Goal: Information Seeking & Learning: Compare options

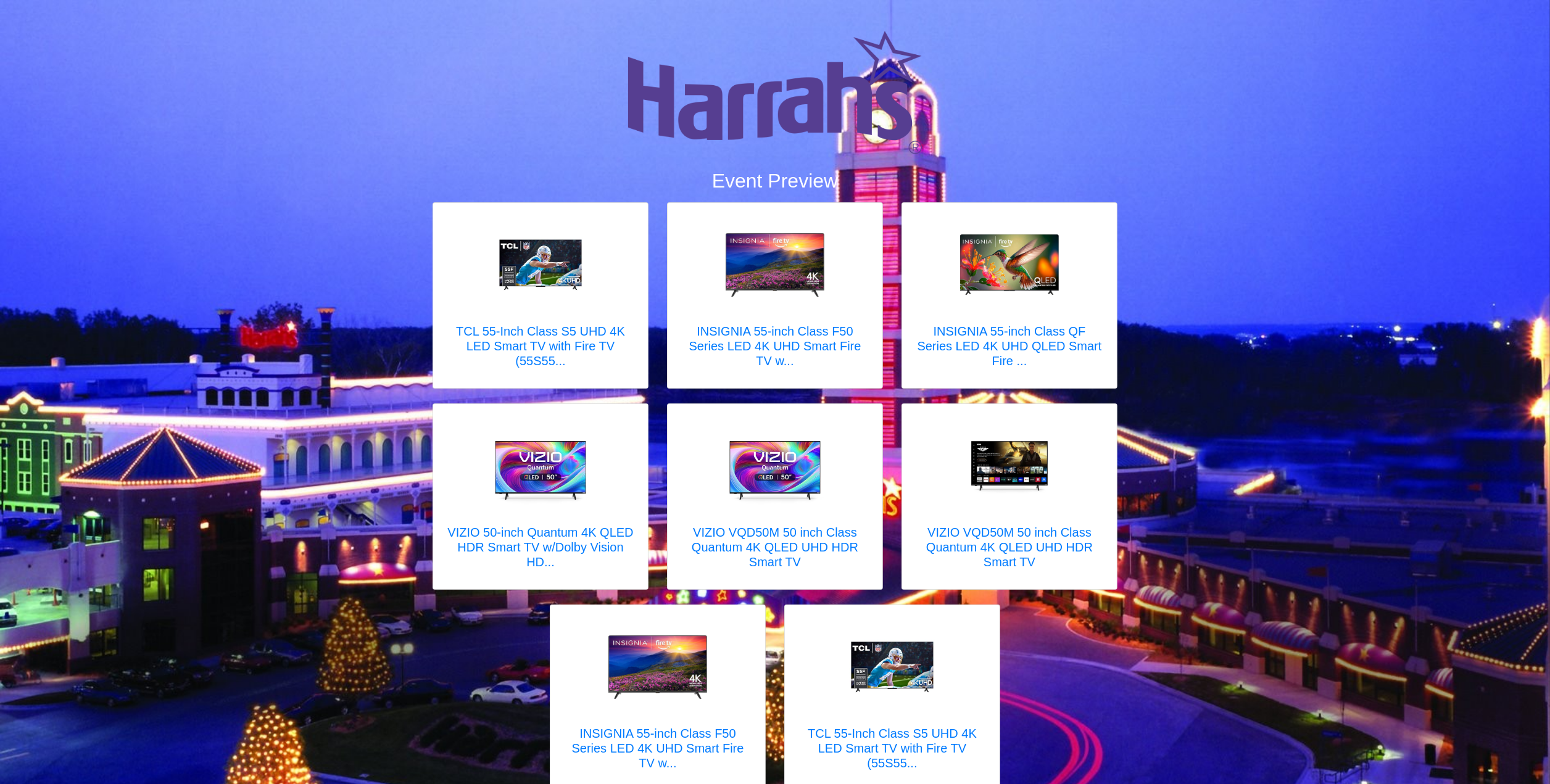
scroll to position [50, 0]
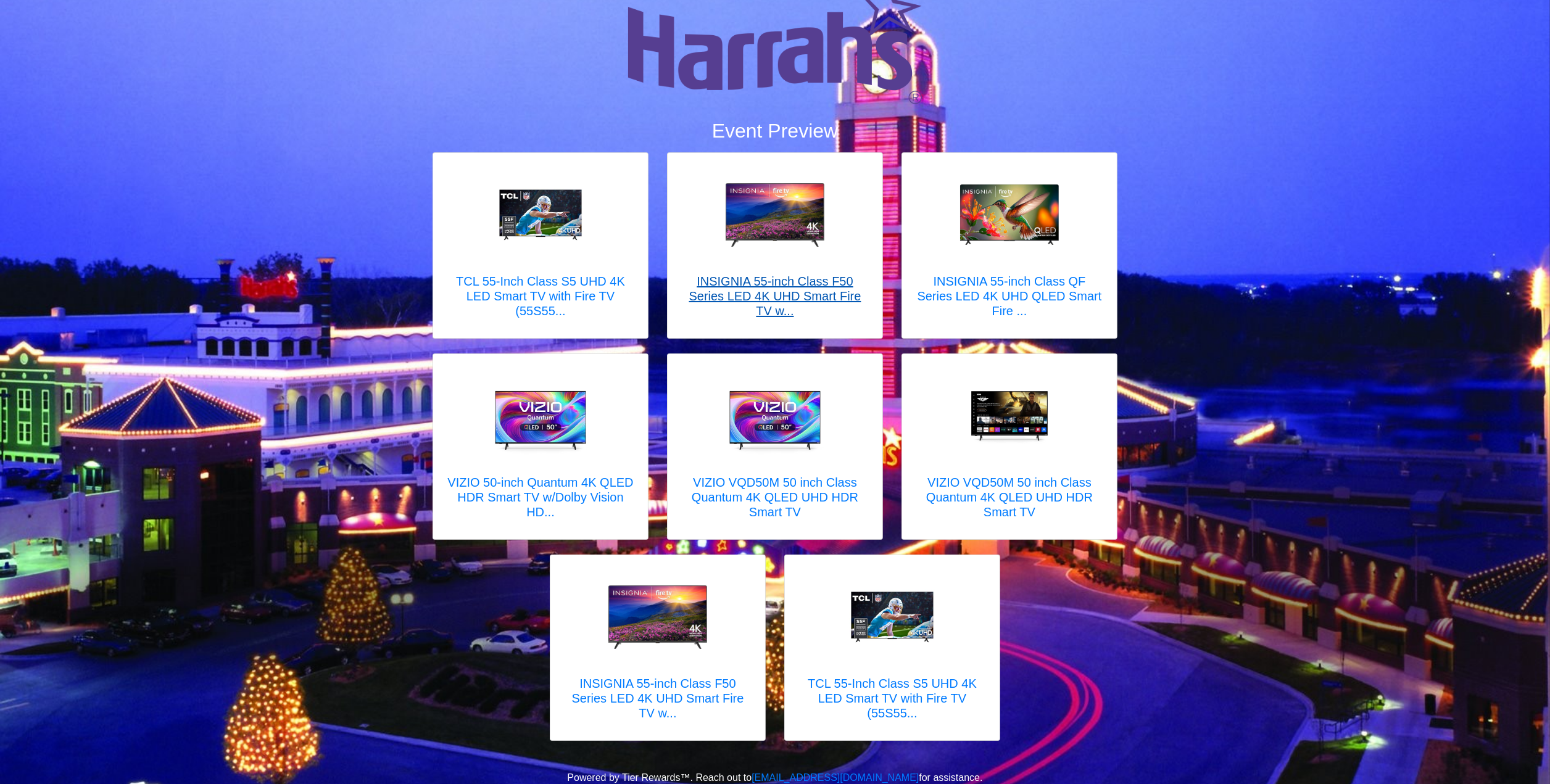
drag, startPoint x: 1243, startPoint y: 94, endPoint x: 851, endPoint y: 300, distance: 442.8
click at [851, 300] on h5 "INSIGNIA 55-inch Class F50 Series LED 4K UHD Smart Fire TV w..." at bounding box center [775, 296] width 190 height 44
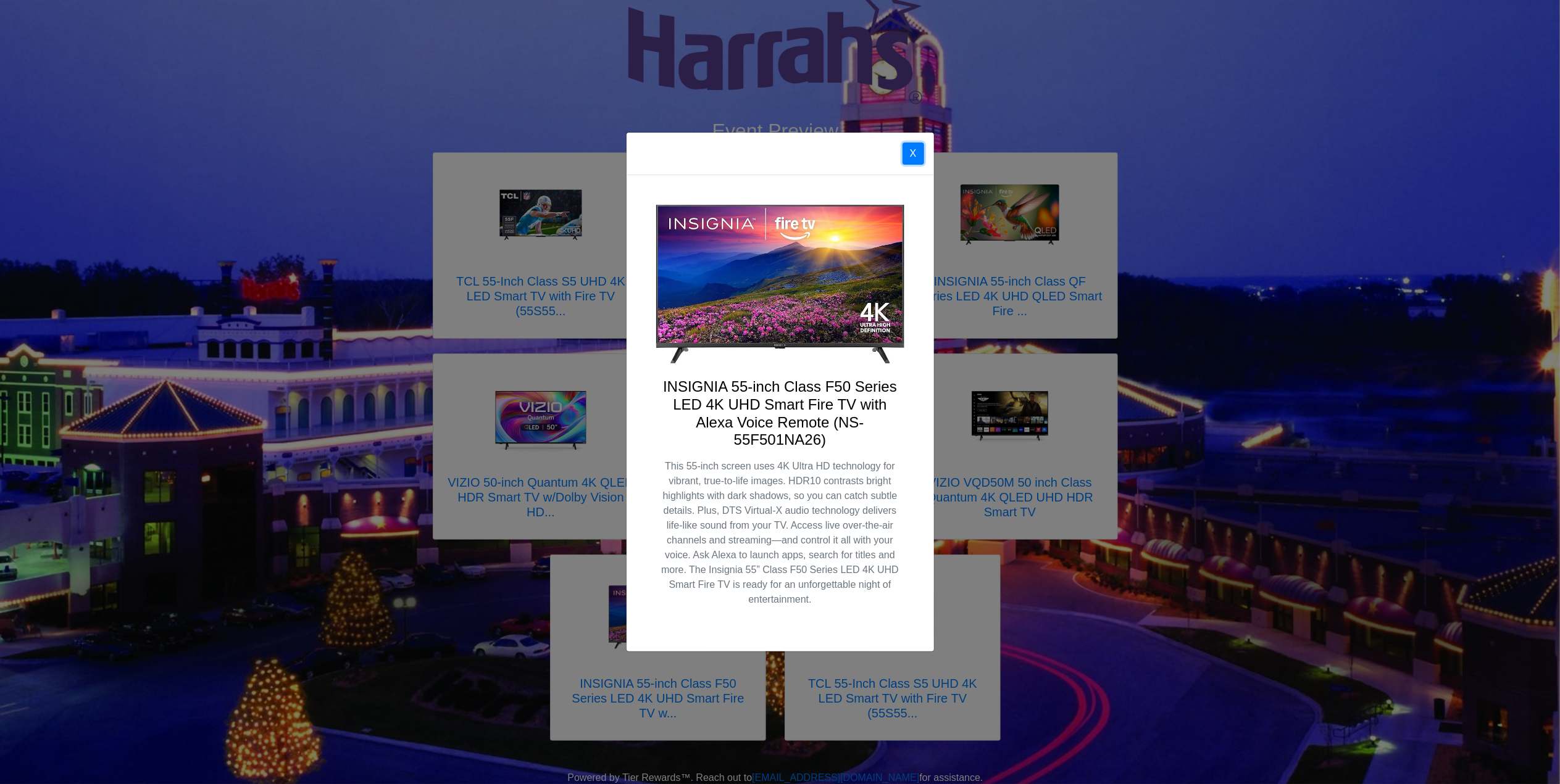
click at [919, 147] on button "X" at bounding box center [913, 153] width 22 height 22
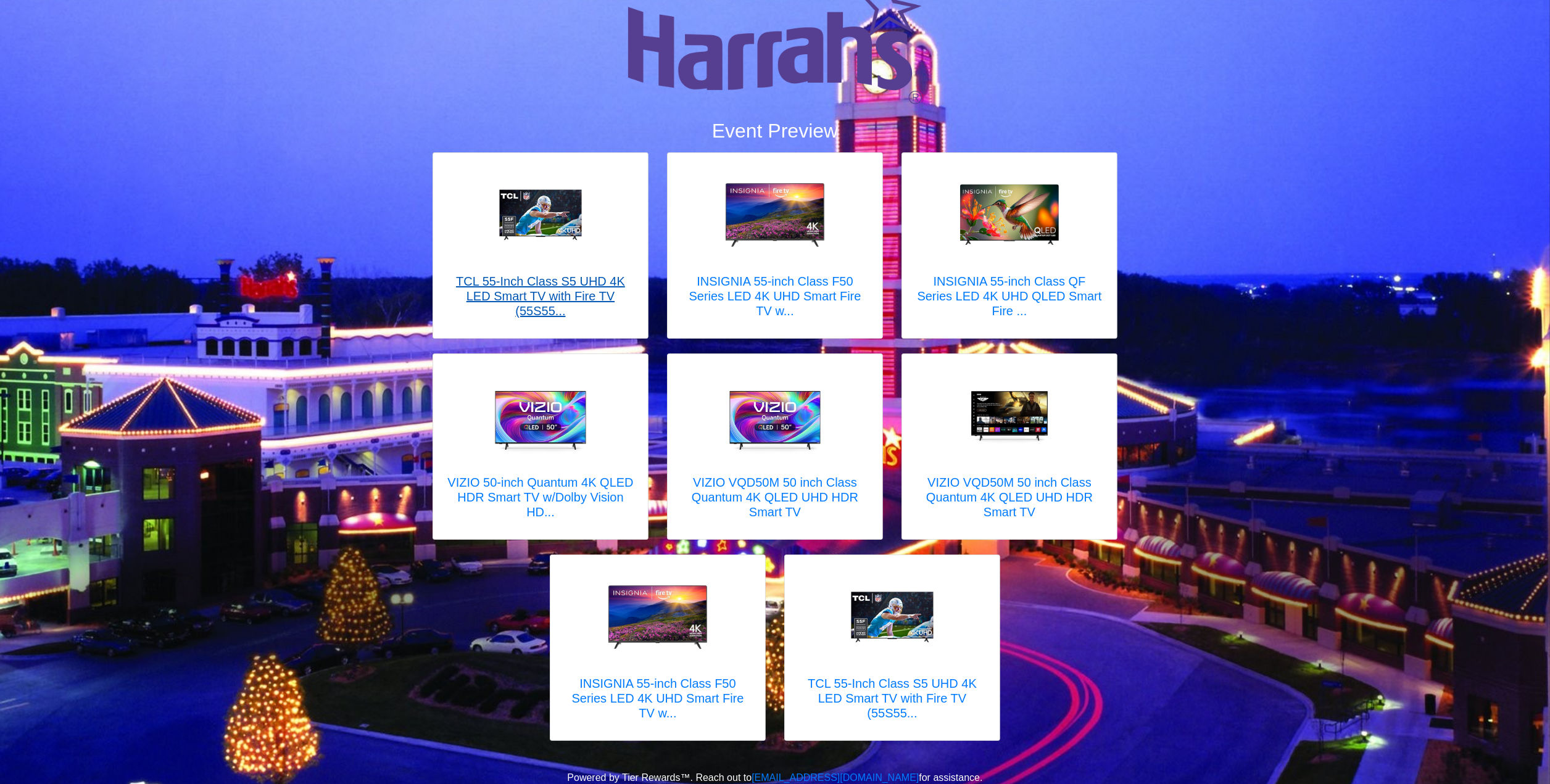
click at [508, 301] on h5 "TCL 55-Inch Class S5 UHD 4K LED Smart TV with Fire TV (55S55..." at bounding box center [540, 296] width 190 height 44
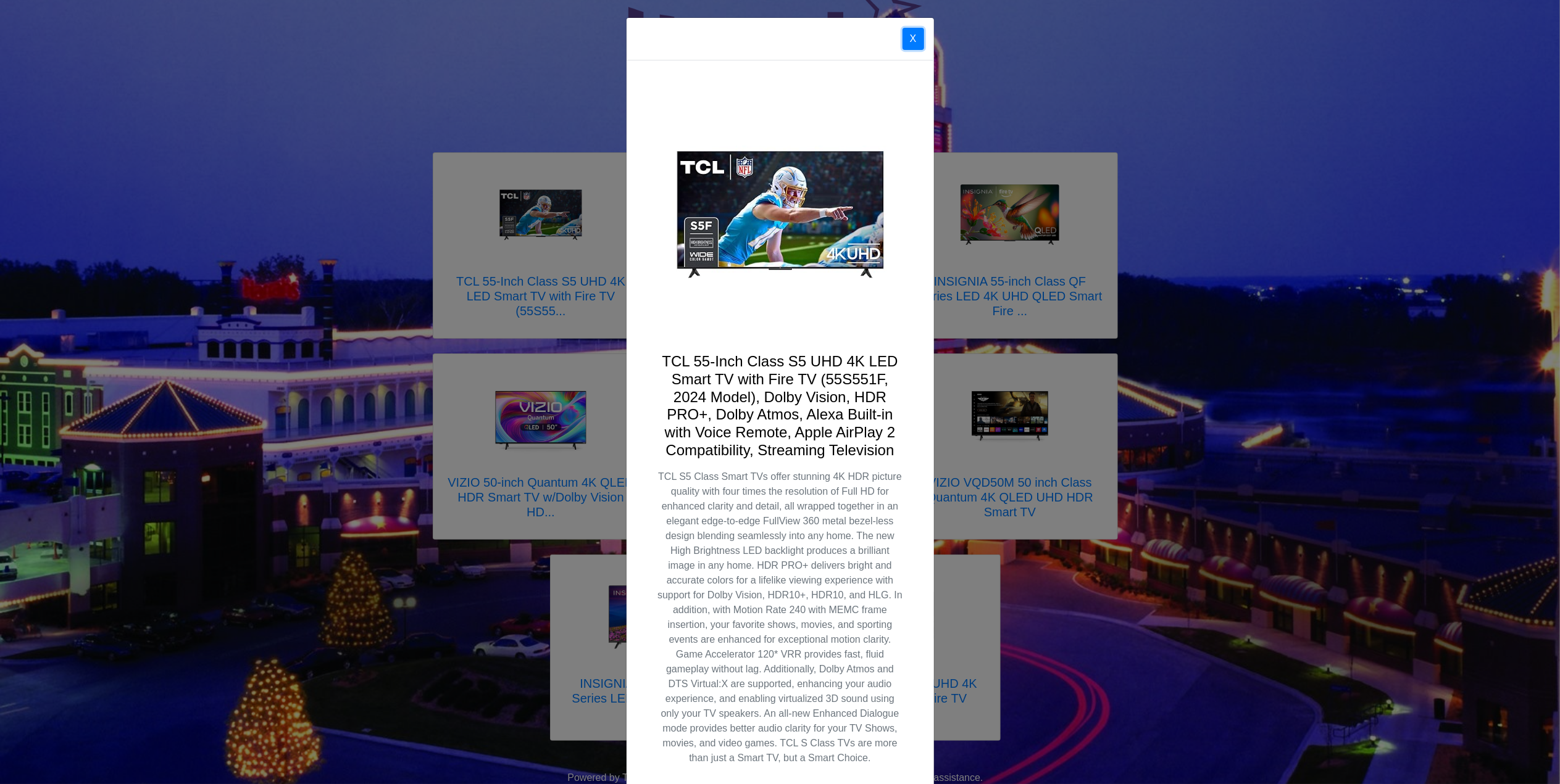
click at [906, 37] on button "X" at bounding box center [913, 39] width 22 height 22
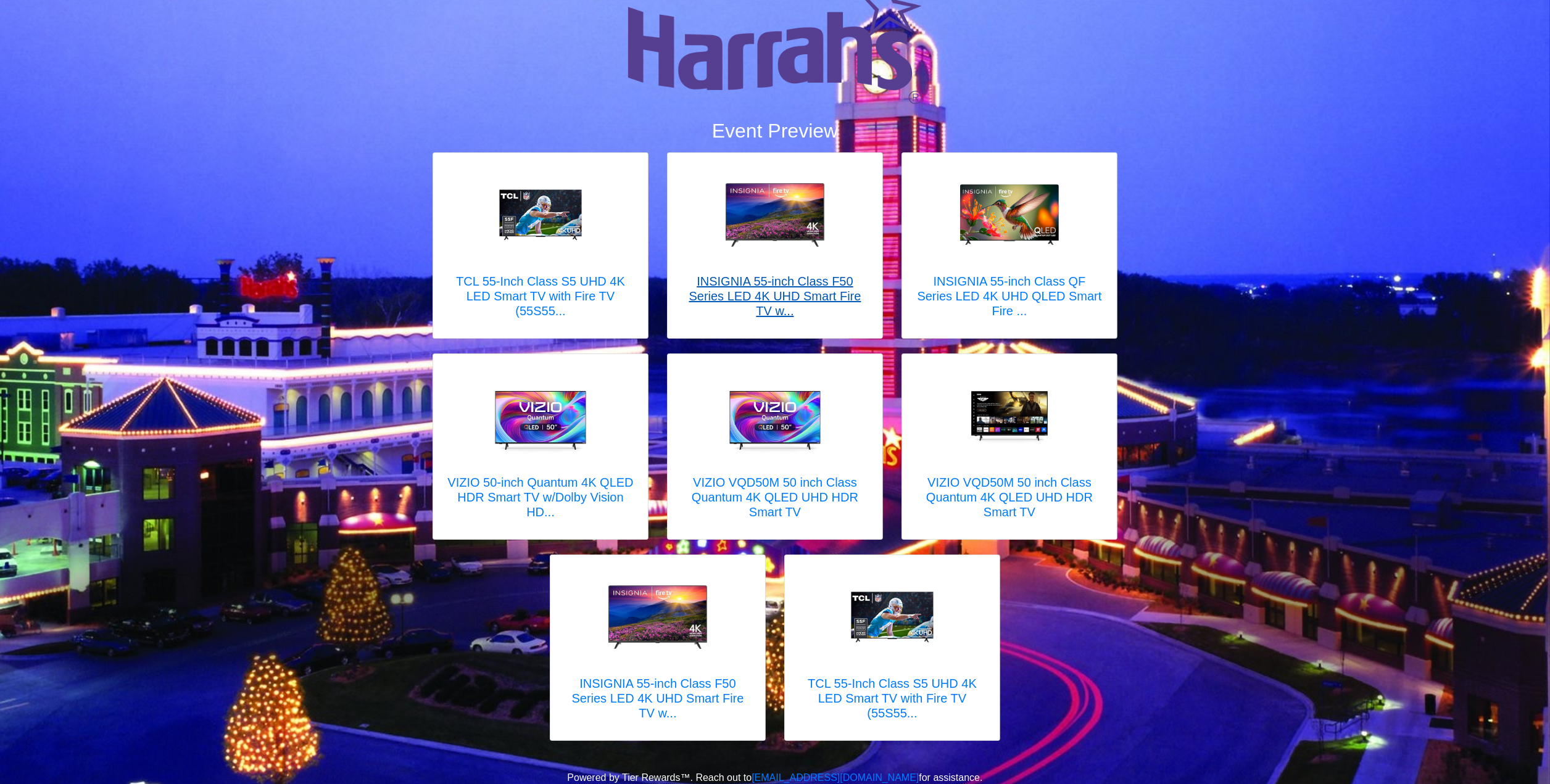
click at [811, 284] on h5 "INSIGNIA 55-inch Class F50 Series LED 4K UHD Smart Fire TV w..." at bounding box center [775, 296] width 190 height 44
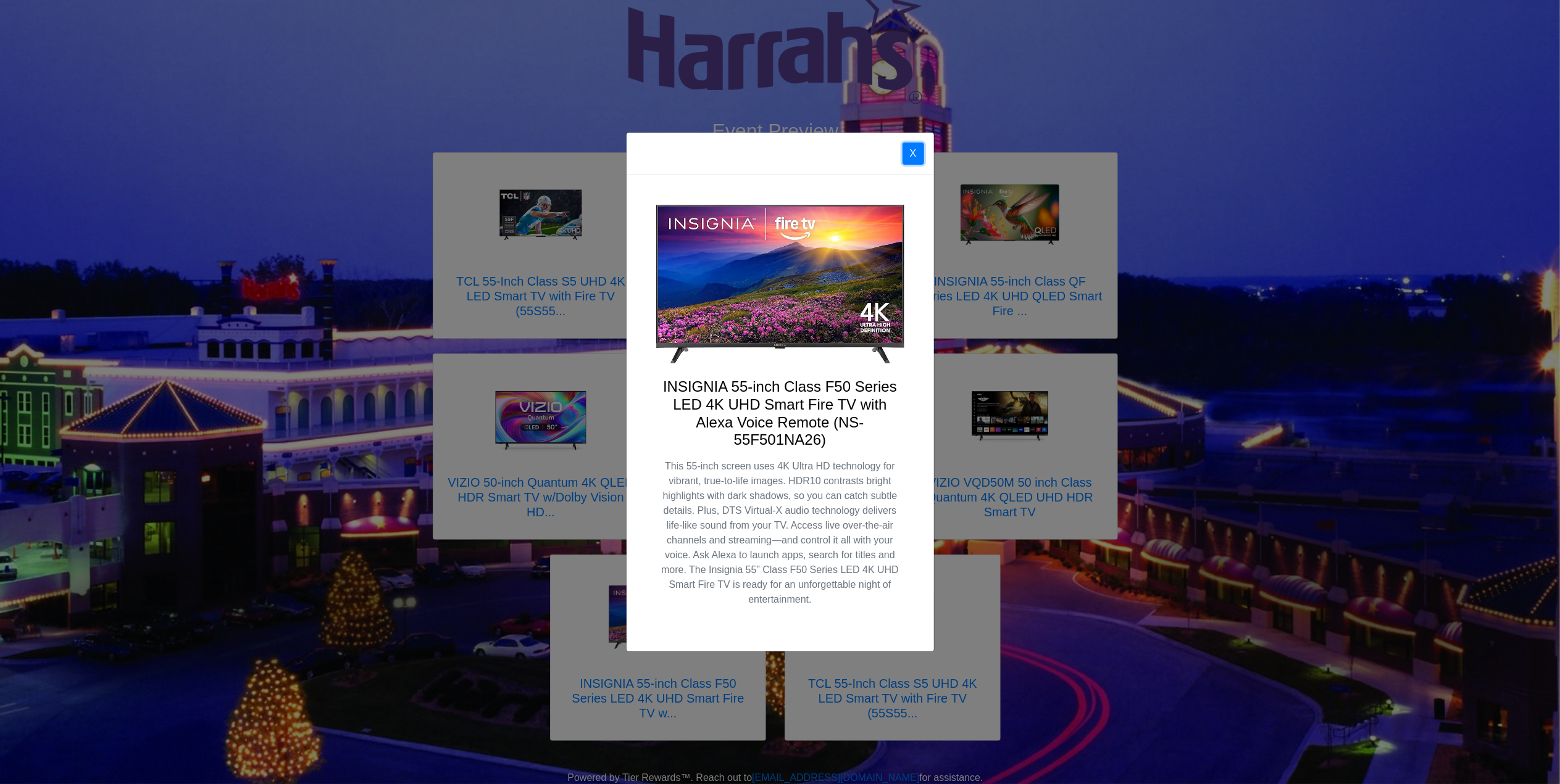
click at [908, 152] on button "X" at bounding box center [913, 153] width 22 height 22
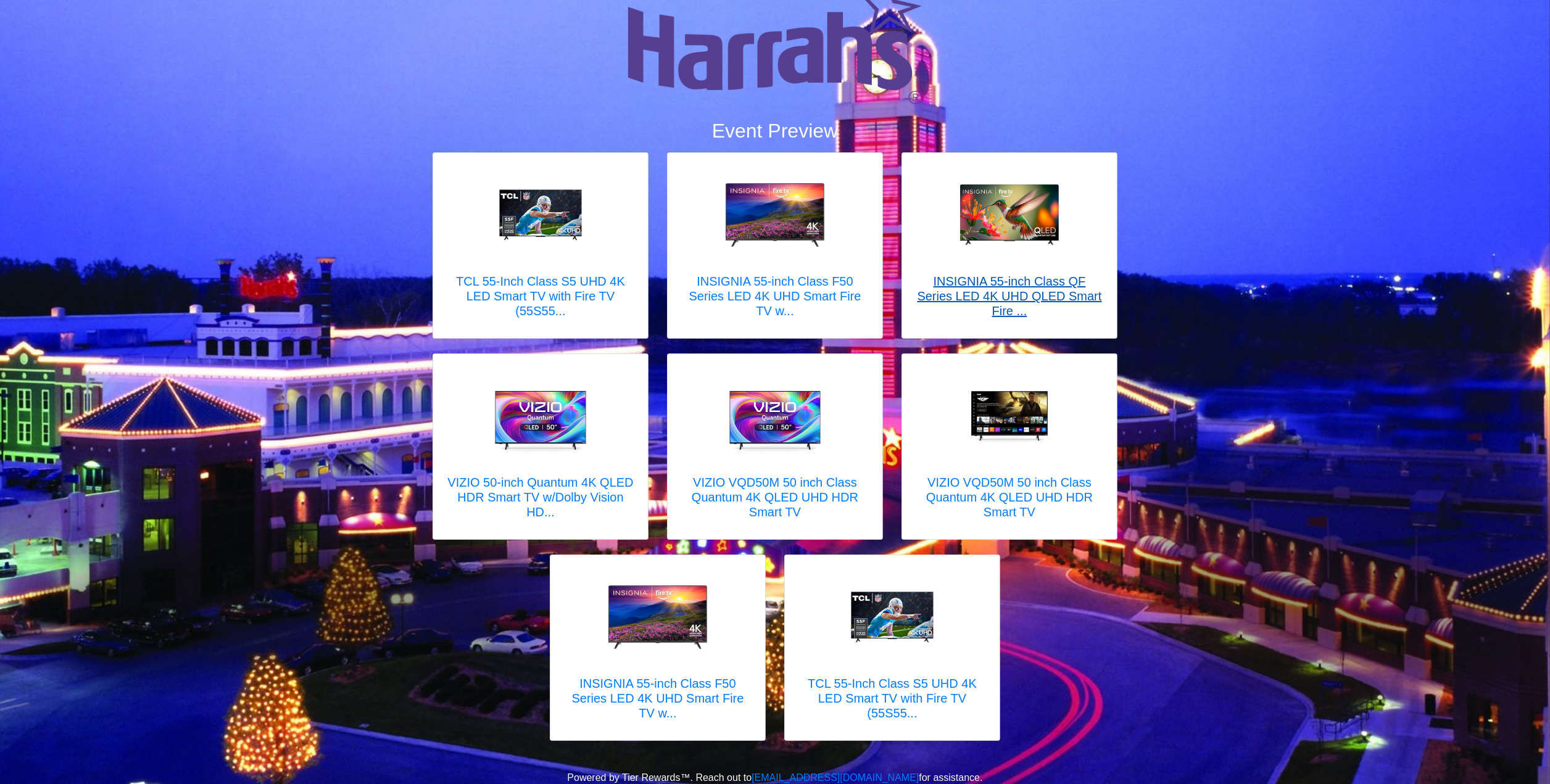
click at [1036, 292] on h5 "INSIGNIA 55-inch Class QF Series LED 4K UHD QLED Smart Fire ..." at bounding box center [1009, 296] width 190 height 44
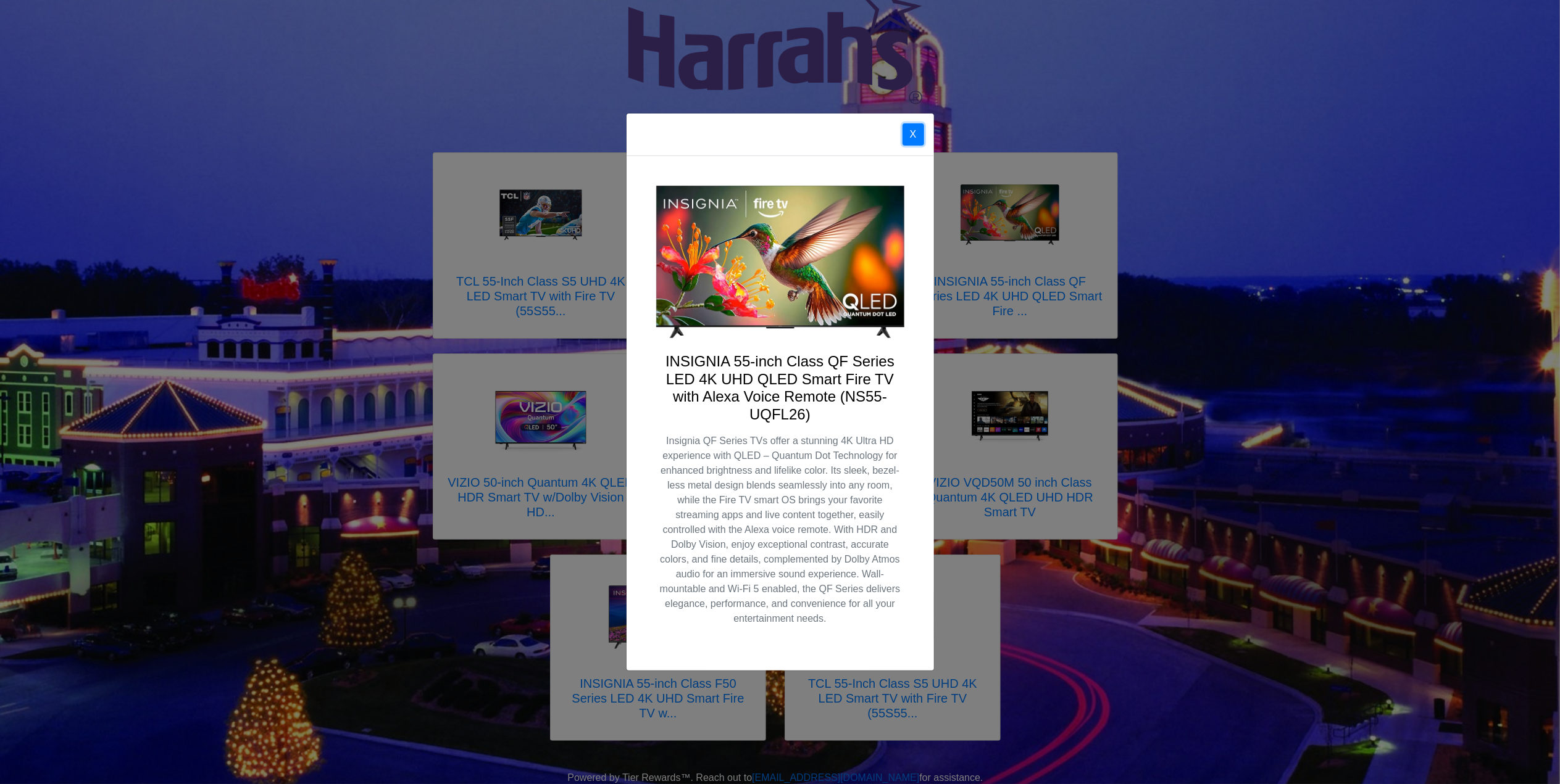
click at [917, 124] on button "X" at bounding box center [913, 134] width 22 height 22
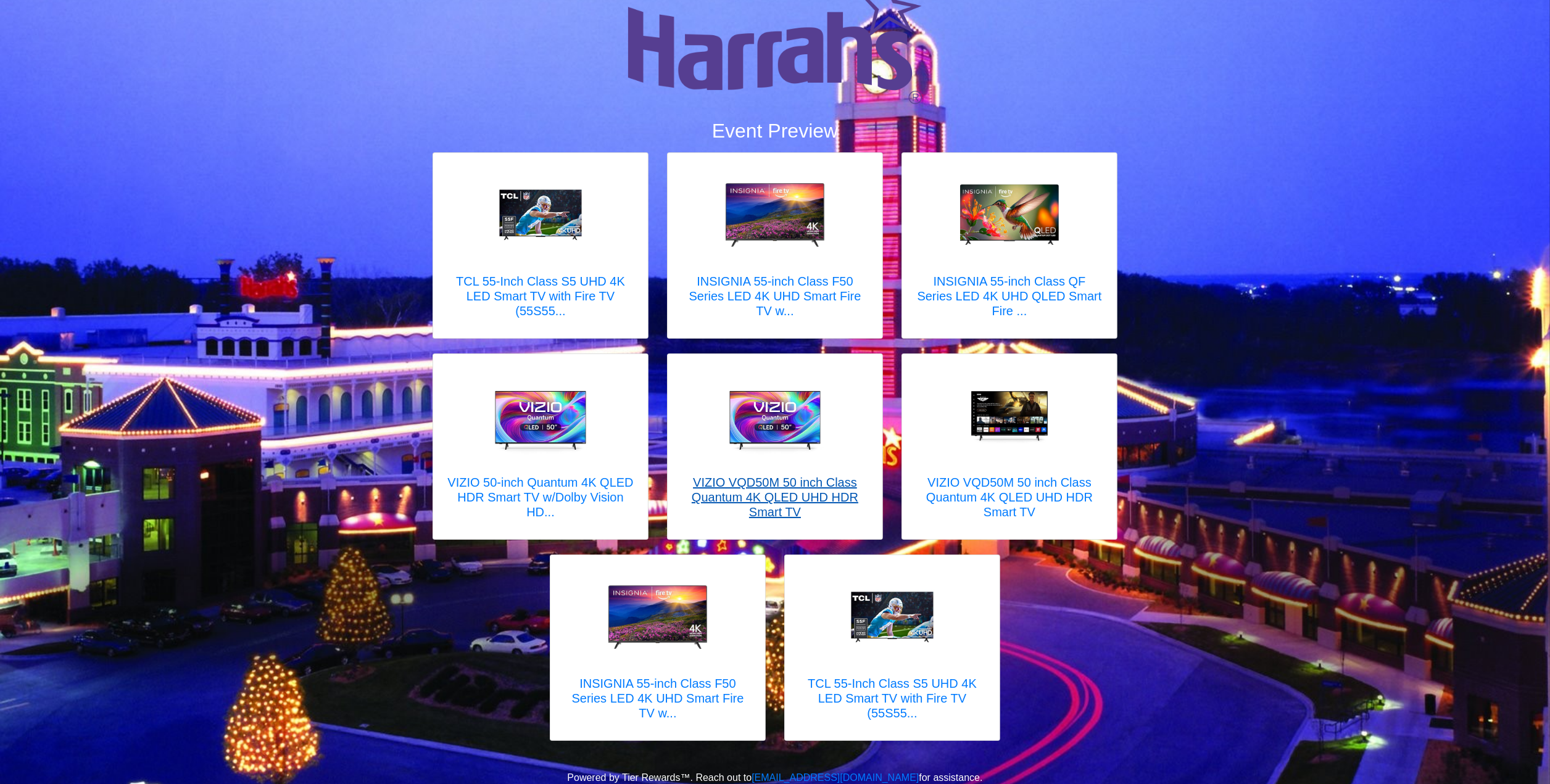
click at [806, 479] on h5 "VIZIO VQD50M 50 inch Class Quantum 4K QLED UHD HDR Smart TV" at bounding box center [775, 497] width 190 height 44
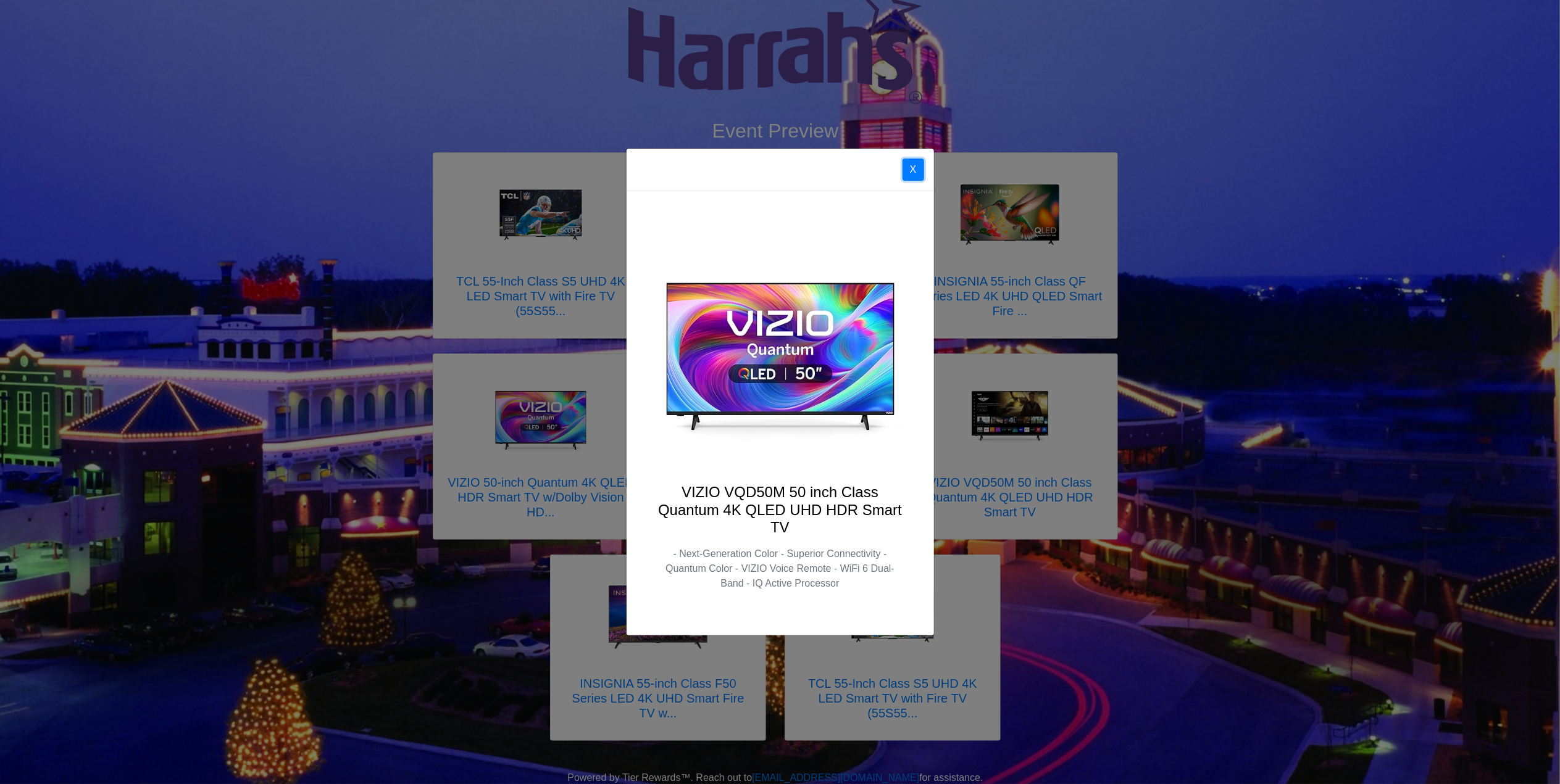
click at [917, 163] on button "X" at bounding box center [913, 169] width 22 height 22
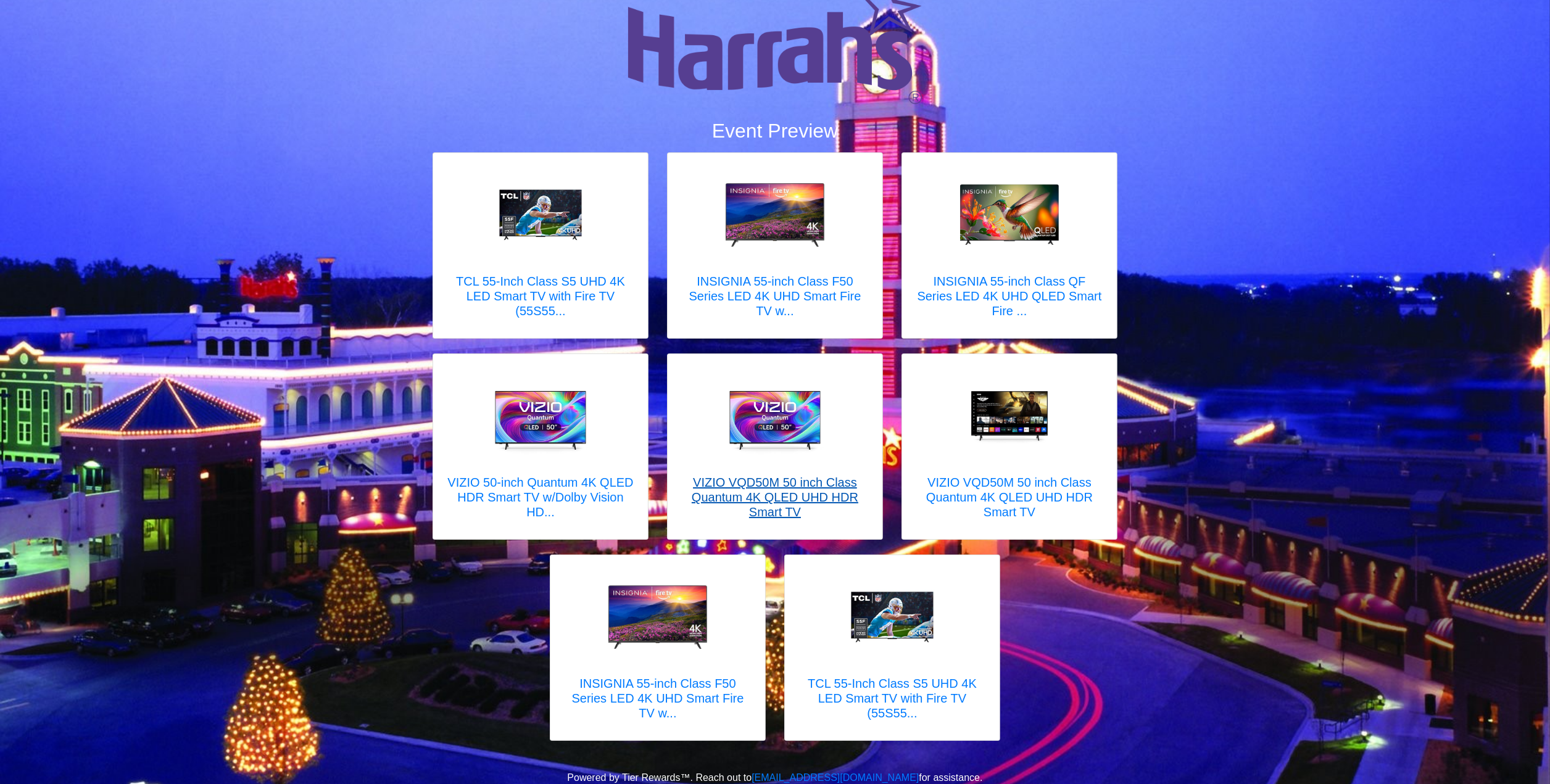
click at [730, 484] on h5 "VIZIO VQD50M 50 inch Class Quantum 4K QLED UHD HDR Smart TV" at bounding box center [775, 497] width 190 height 44
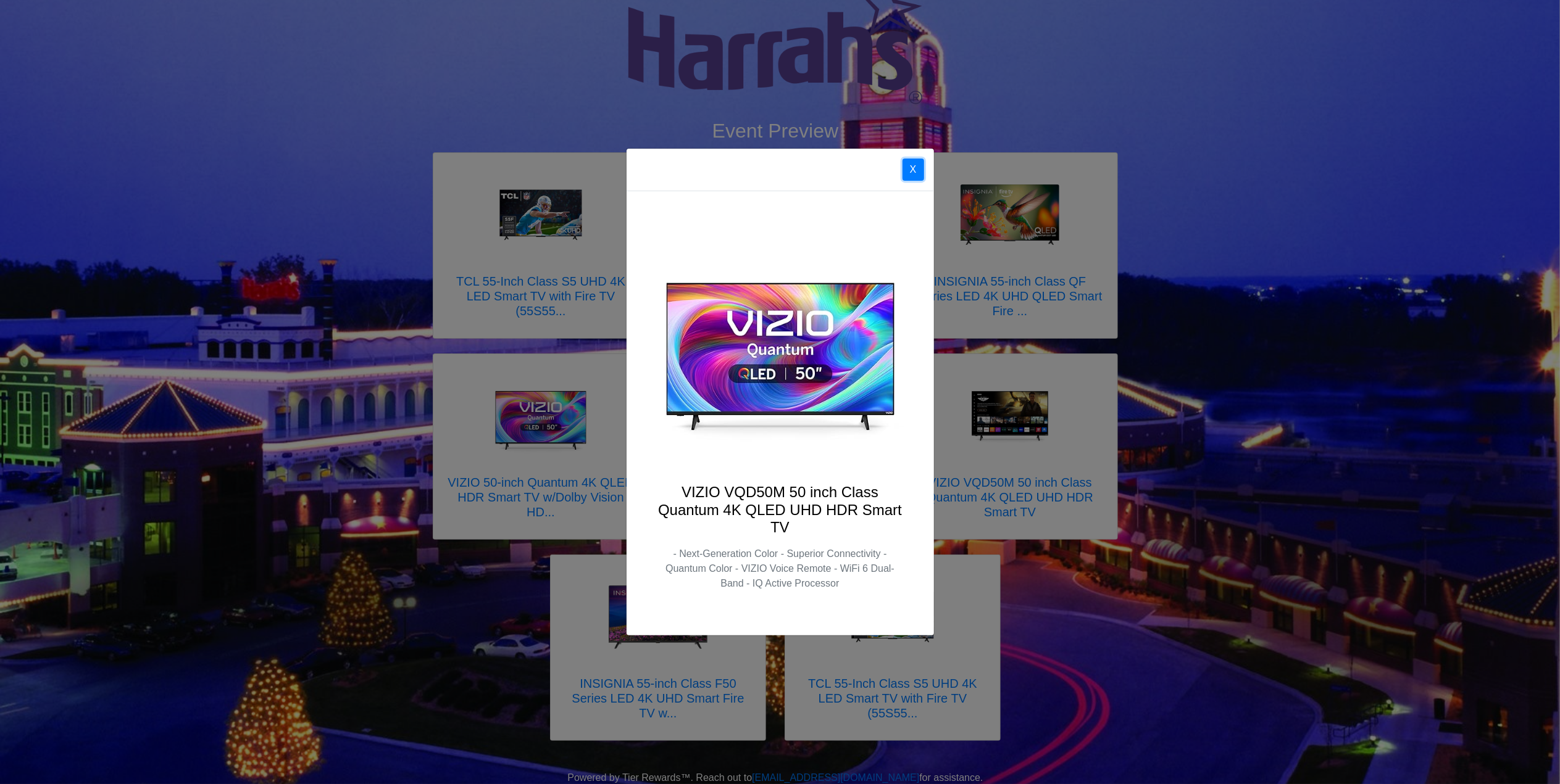
click at [910, 165] on button "X" at bounding box center [913, 169] width 22 height 22
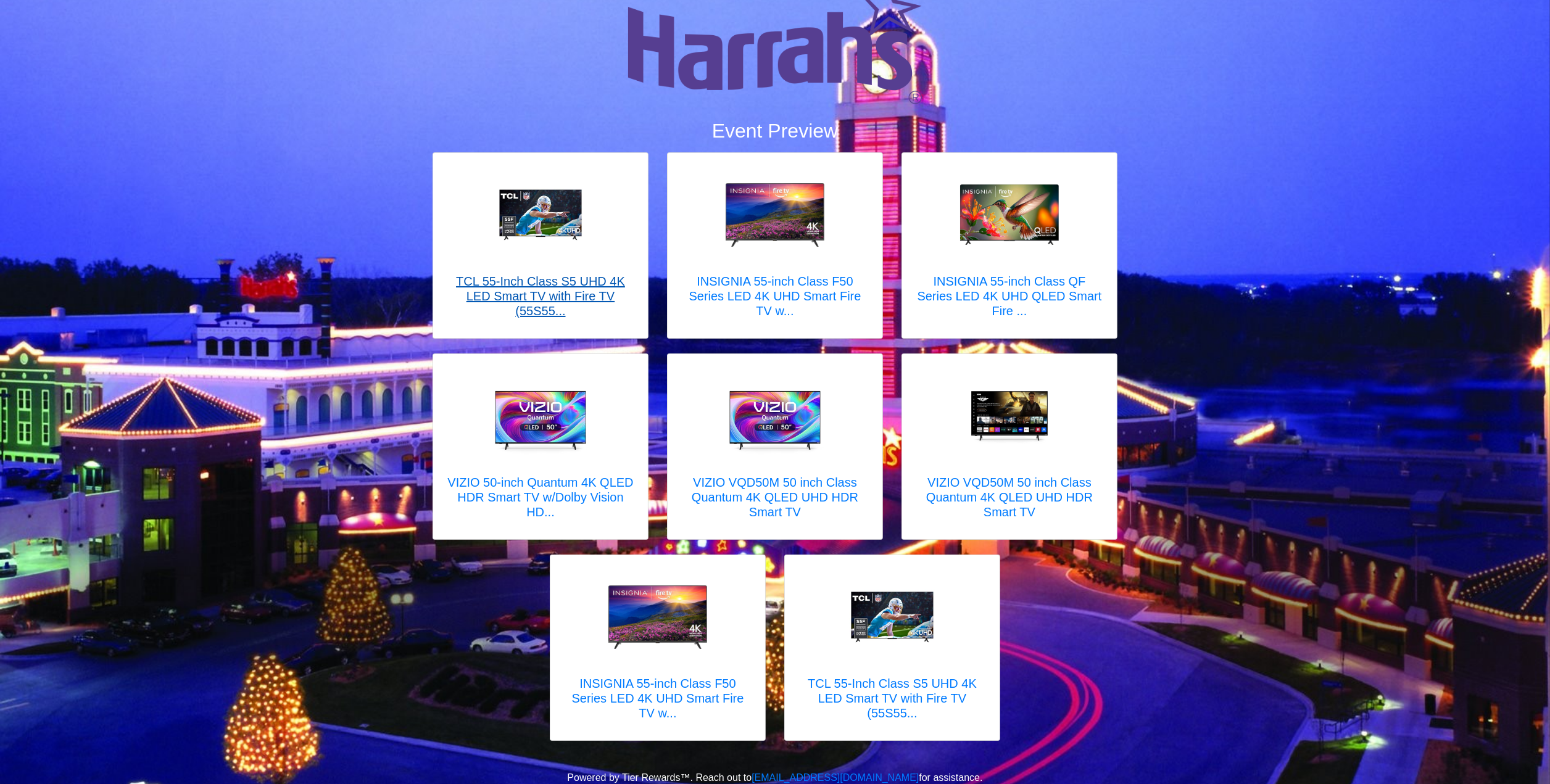
click at [569, 283] on h5 "TCL 55-Inch Class S5 UHD 4K LED Smart TV with Fire TV (55S55..." at bounding box center [540, 296] width 190 height 44
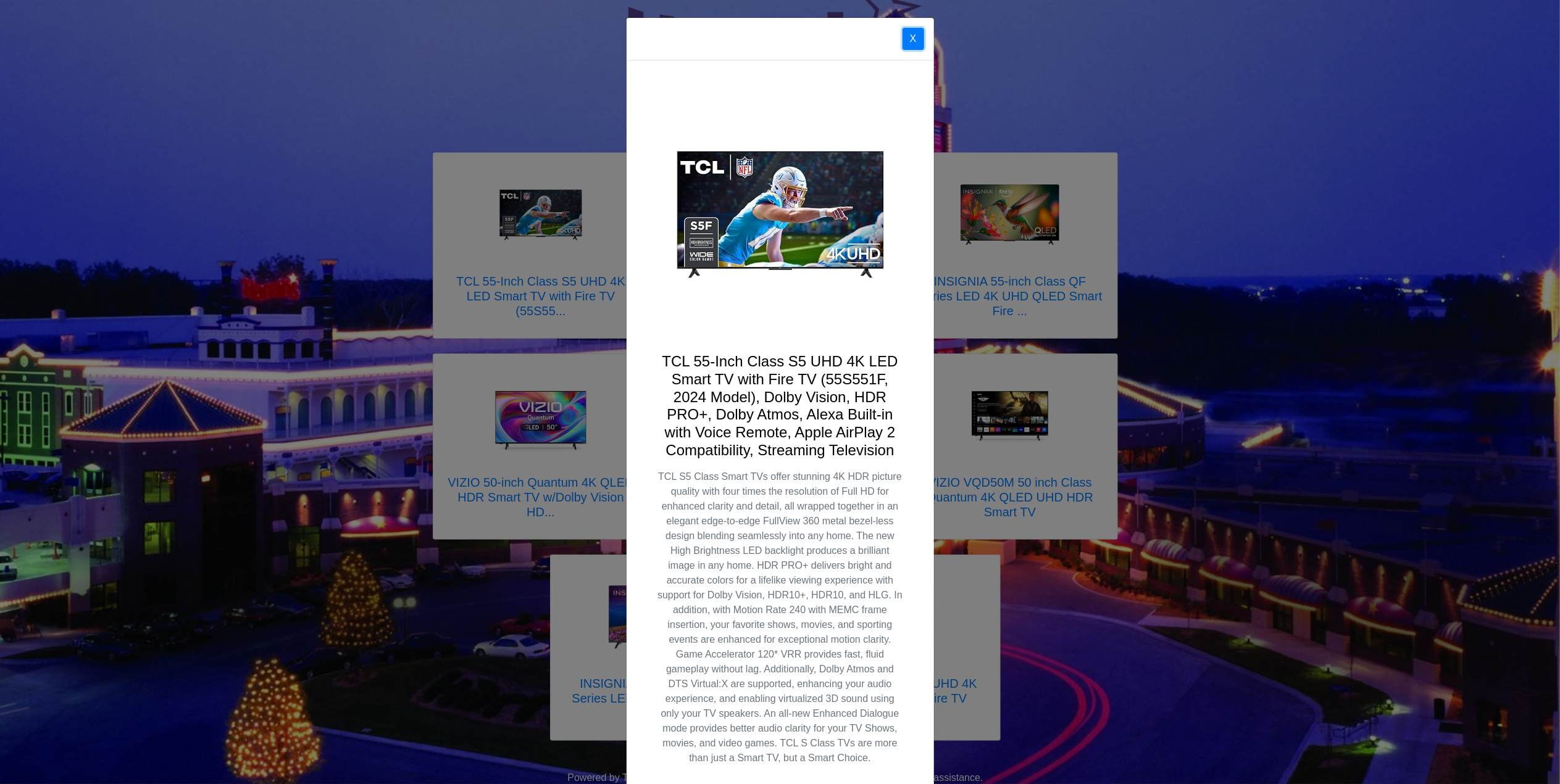
click at [906, 37] on button "X" at bounding box center [913, 39] width 22 height 22
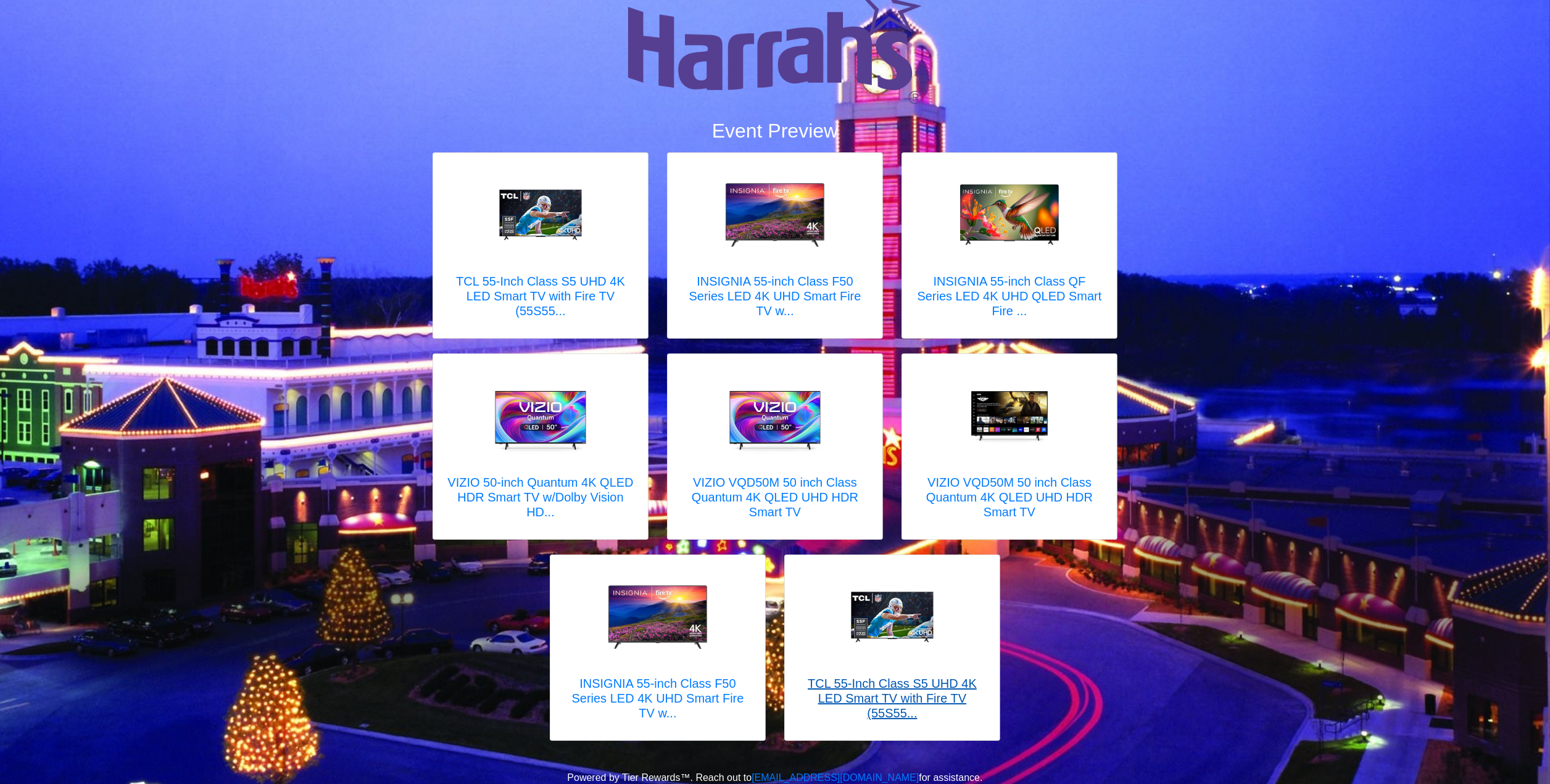
click at [864, 690] on h5 "TCL 55-Inch Class S5 UHD 4K LED Smart TV with Fire TV (55S55..." at bounding box center [892, 698] width 190 height 44
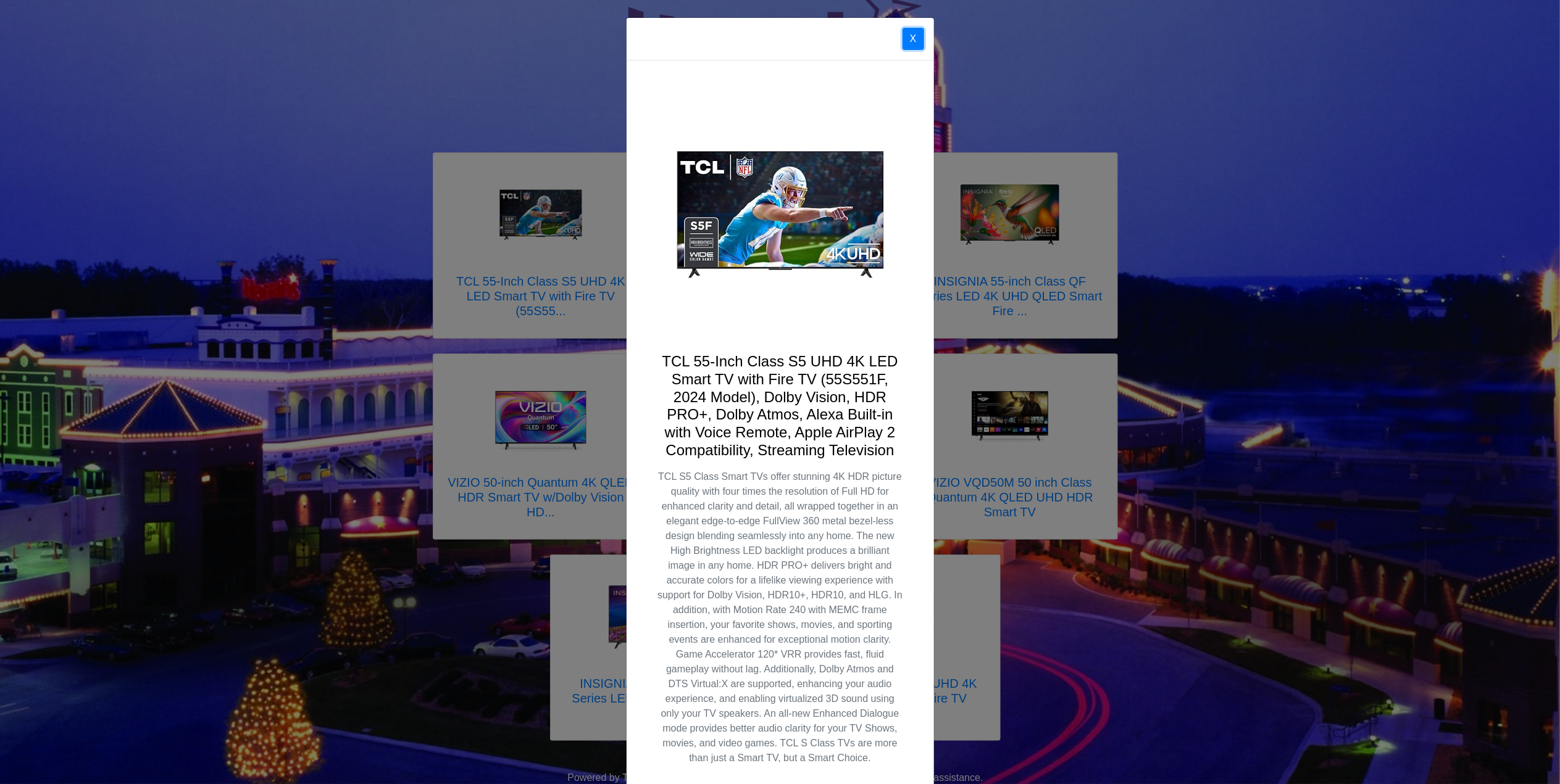
click at [904, 32] on button "X" at bounding box center [913, 39] width 22 height 22
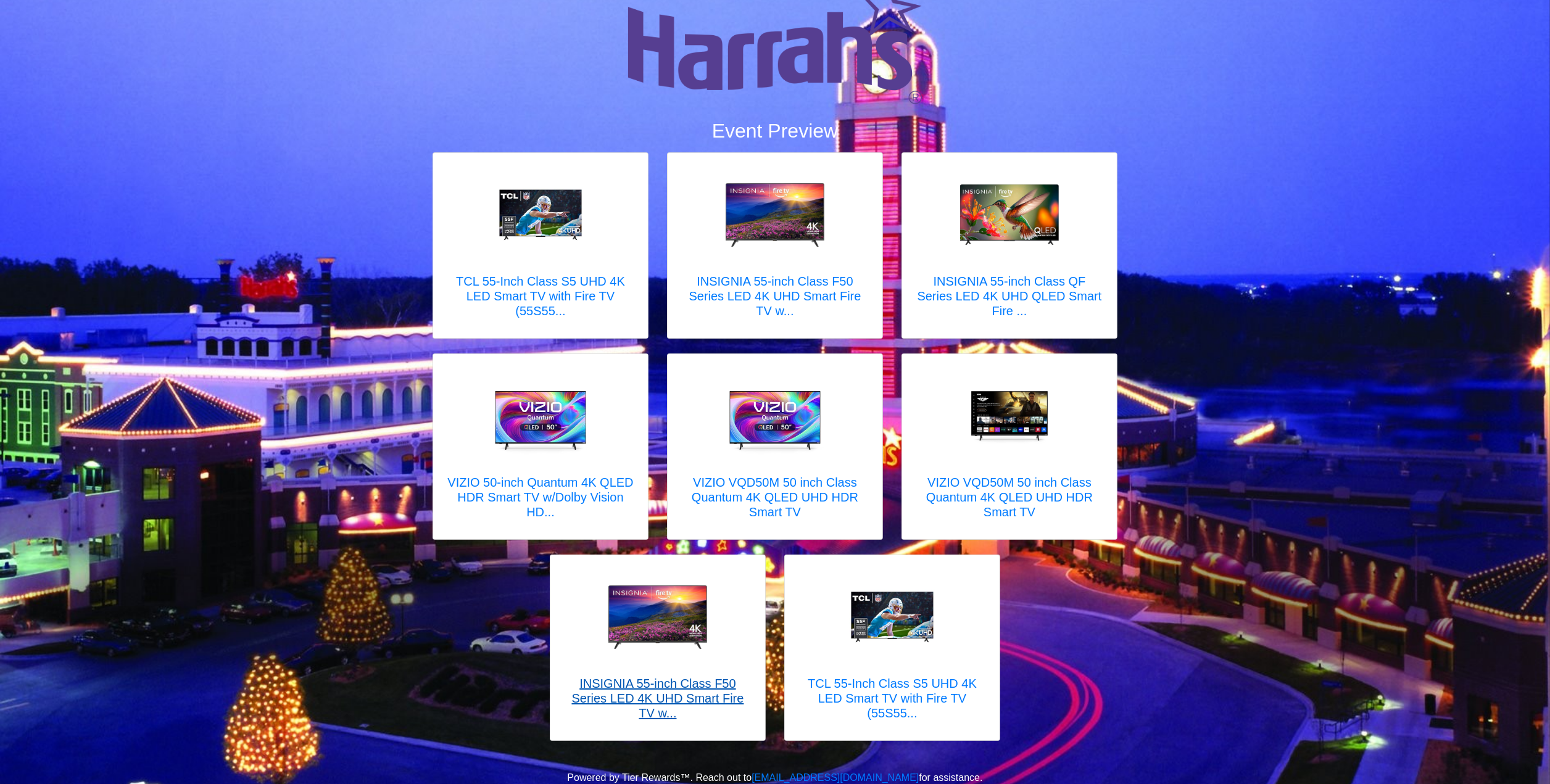
click at [707, 698] on h5 "INSIGNIA 55-inch Class F50 Series LED 4K UHD Smart Fire TV w..." at bounding box center [657, 698] width 190 height 44
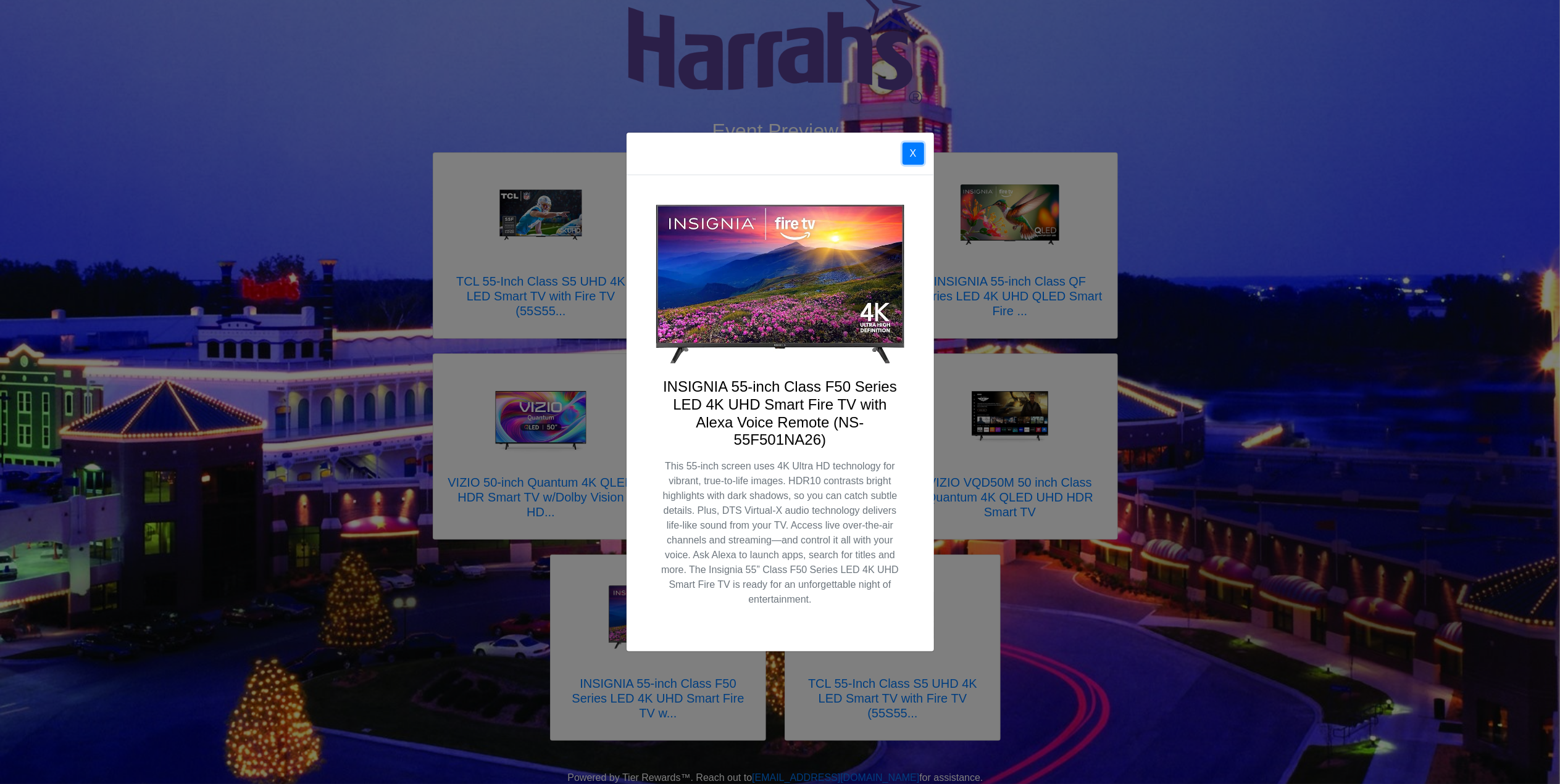
click at [913, 149] on button "X" at bounding box center [913, 153] width 22 height 22
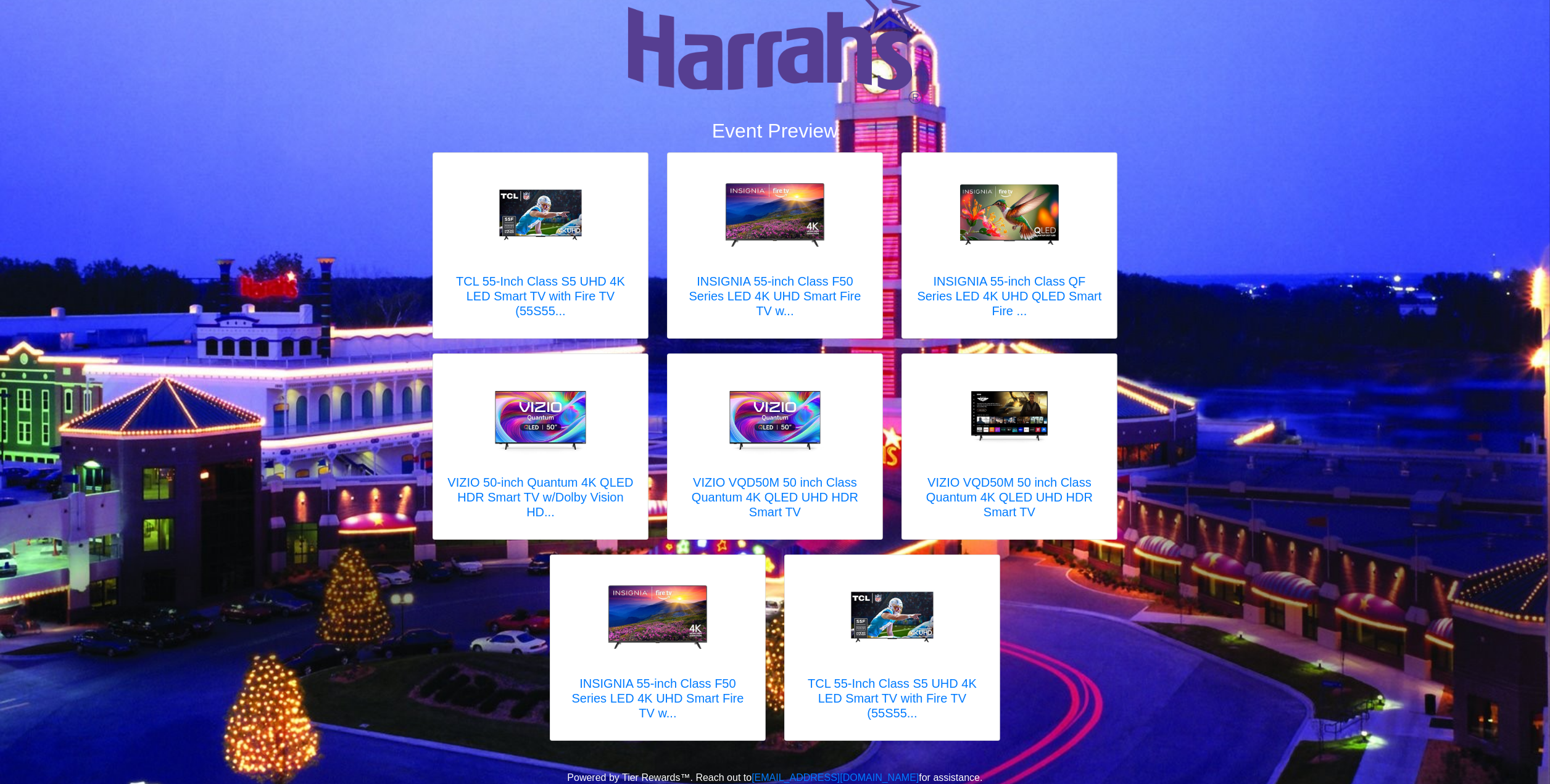
click at [985, 552] on div "TCL 55-Inch Class S5 UHD 4K LED Smart TV with Fire TV (55S55... X TCL 55-Inch C…" at bounding box center [775, 454] width 704 height 603
